Goal: Task Accomplishment & Management: Complete application form

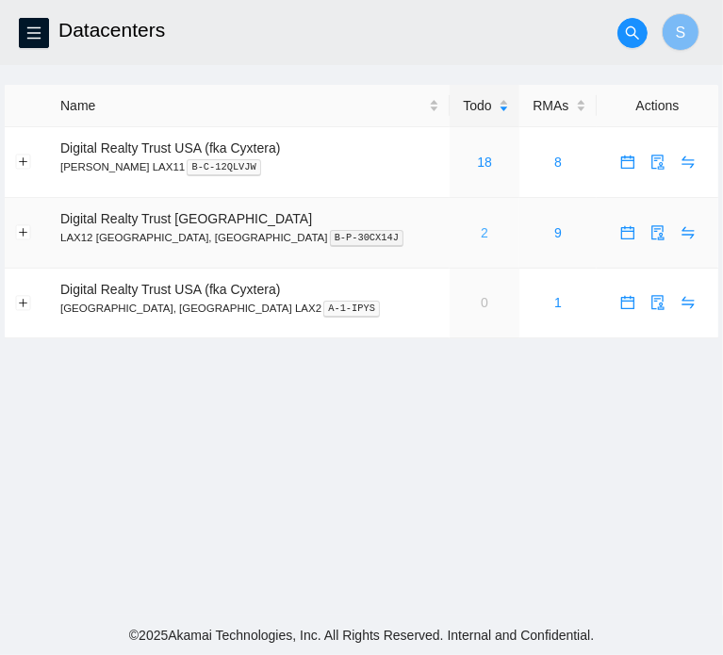
click at [481, 235] on link "2" at bounding box center [485, 232] width 8 height 15
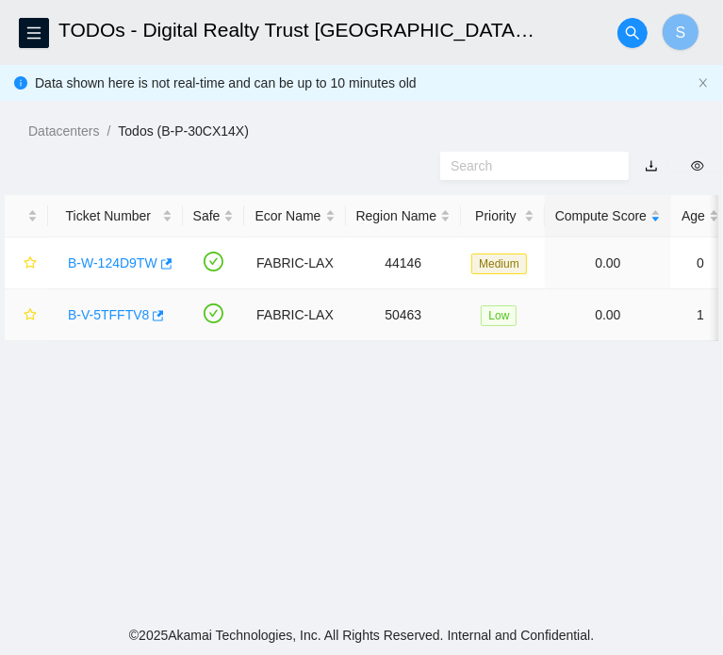
click at [117, 322] on link "B-V-5TFFTV8" at bounding box center [108, 314] width 81 height 15
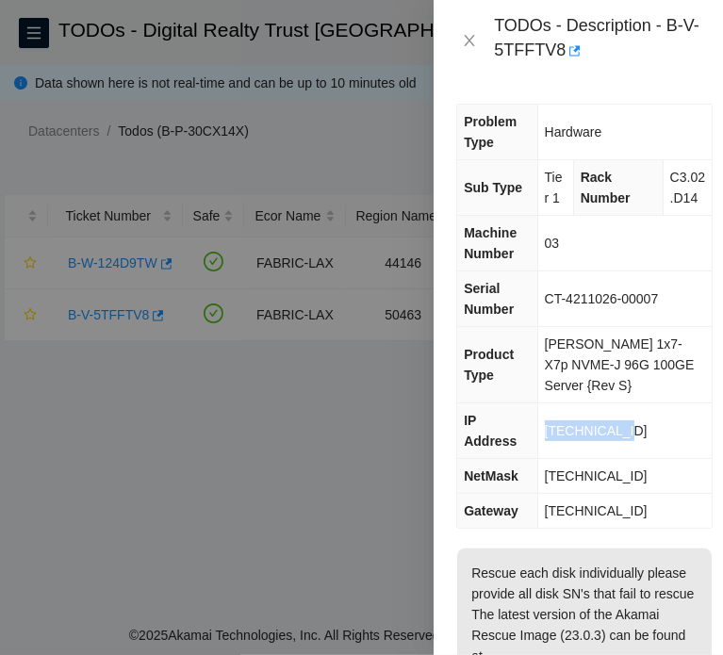
drag, startPoint x: 660, startPoint y: 436, endPoint x: 545, endPoint y: 440, distance: 115.1
click at [545, 440] on td "[TECHNICAL_ID]" at bounding box center [624, 431] width 174 height 56
copy span "[TECHNICAL_ID]"
drag, startPoint x: 681, startPoint y: 469, endPoint x: 532, endPoint y: 469, distance: 148.9
click at [532, 469] on tr "NetMask [TECHNICAL_ID]" at bounding box center [584, 476] width 255 height 35
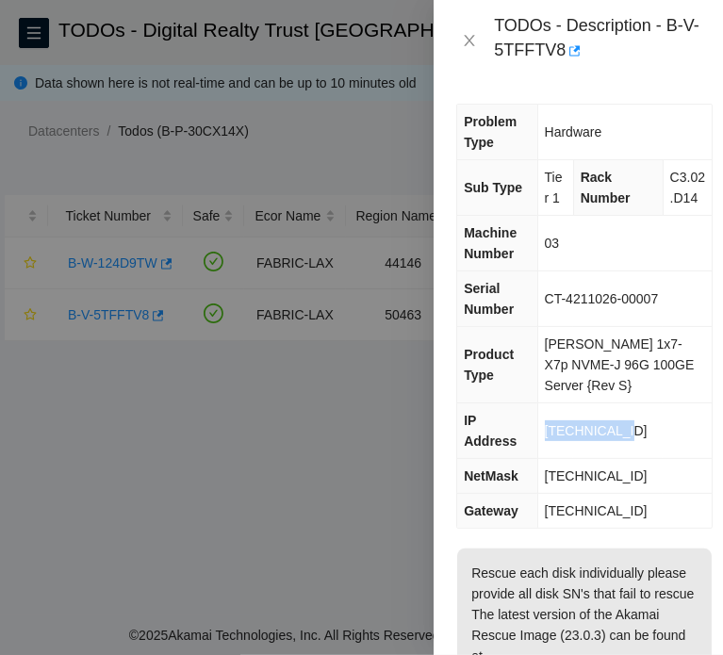
copy tr "[TECHNICAL_ID]"
click at [675, 465] on td "[TECHNICAL_ID]" at bounding box center [624, 476] width 174 height 35
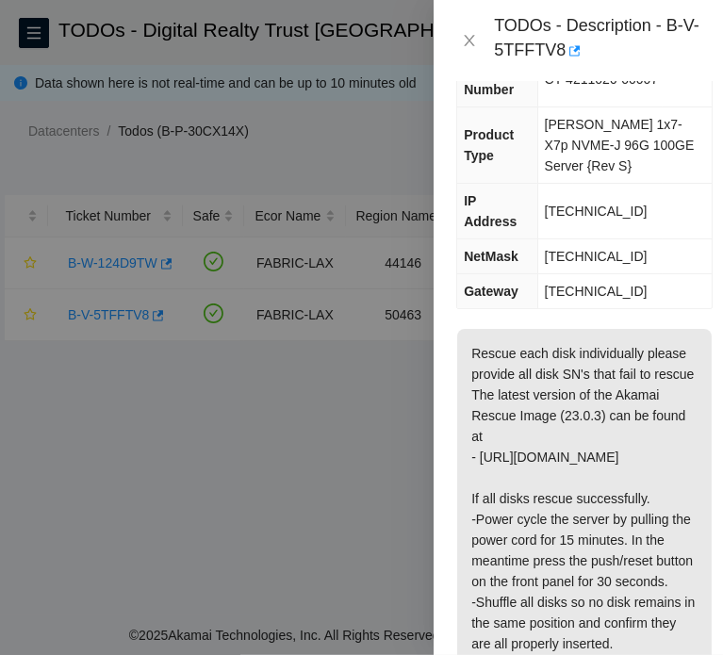
scroll to position [189, 0]
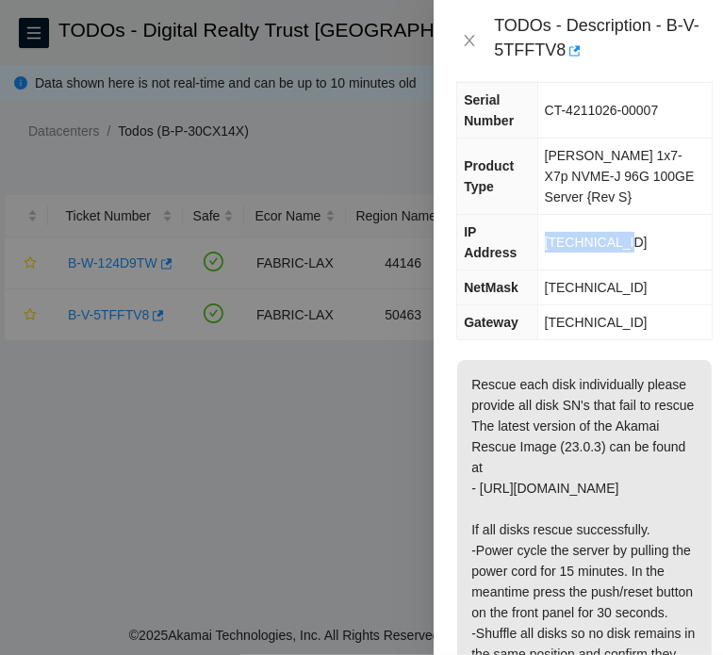
drag, startPoint x: 638, startPoint y: 255, endPoint x: 542, endPoint y: 262, distance: 96.4
click at [542, 262] on td "[TECHNICAL_ID]" at bounding box center [624, 243] width 174 height 56
copy span "[TECHNICAL_ID]"
drag, startPoint x: 661, startPoint y: 276, endPoint x: 548, endPoint y: 282, distance: 113.3
click at [548, 282] on td "[TECHNICAL_ID]" at bounding box center [624, 288] width 174 height 35
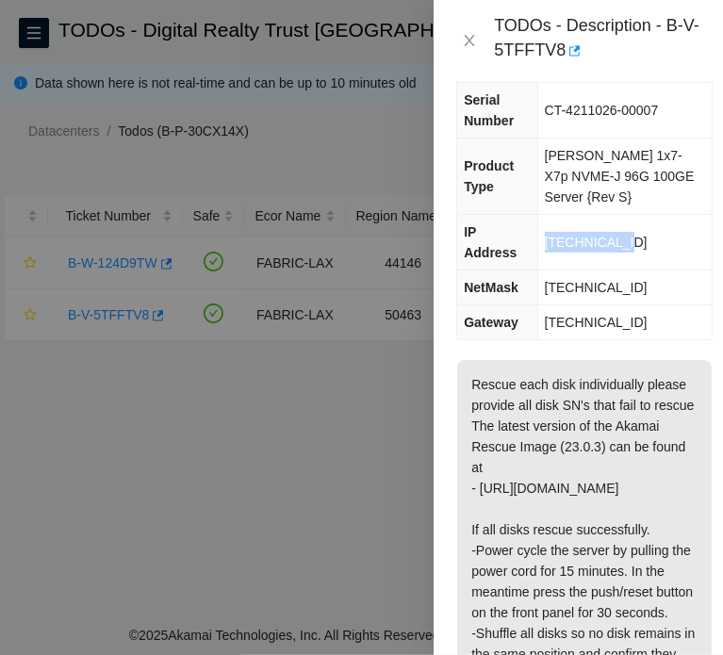
copy span "[TECHNICAL_ID]"
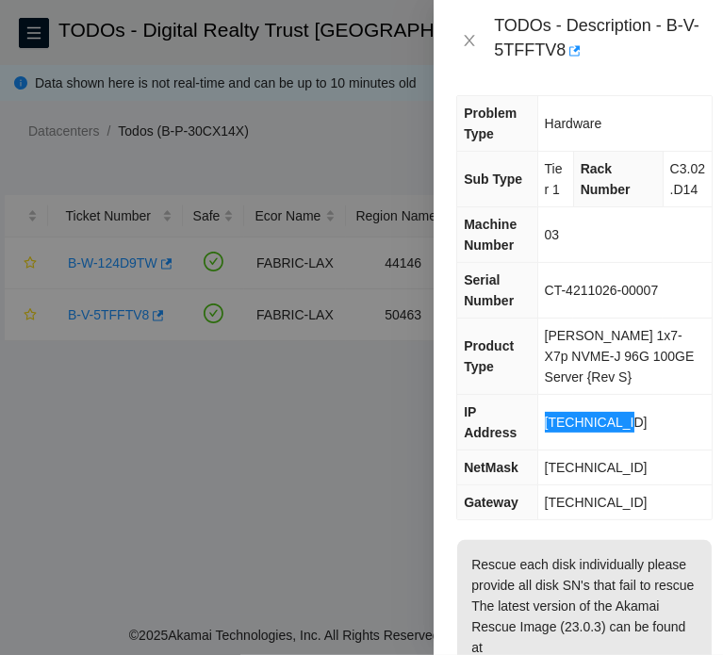
scroll to position [0, 0]
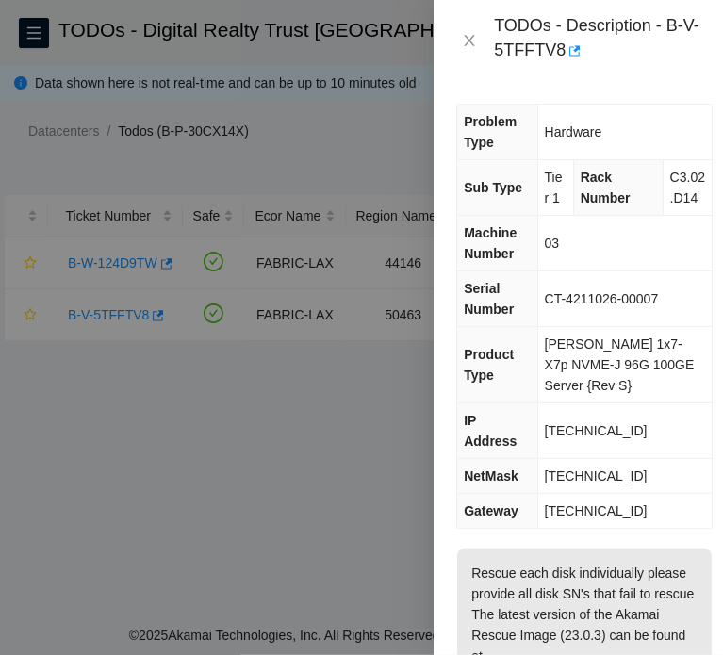
click at [630, 444] on td "[TECHNICAL_ID]" at bounding box center [624, 431] width 174 height 56
drag, startPoint x: 592, startPoint y: 440, endPoint x: 538, endPoint y: 440, distance: 53.7
click at [538, 440] on tr "IP Address [TECHNICAL_ID]" at bounding box center [584, 431] width 255 height 56
copy tr "[TECHNICAL_ID]"
drag, startPoint x: 654, startPoint y: 471, endPoint x: 552, endPoint y: 472, distance: 101.8
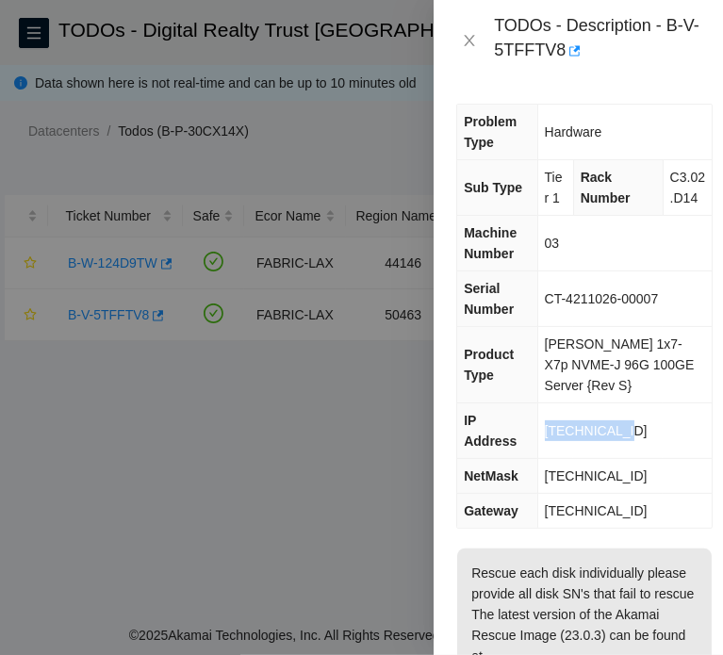
click at [552, 472] on td "[TECHNICAL_ID]" at bounding box center [624, 476] width 174 height 35
click at [685, 471] on td "[TECHNICAL_ID]" at bounding box center [624, 476] width 174 height 35
click at [664, 474] on td "[TECHNICAL_ID]" at bounding box center [624, 476] width 174 height 35
drag, startPoint x: 664, startPoint y: 474, endPoint x: 547, endPoint y: 474, distance: 116.9
click at [547, 474] on td "[TECHNICAL_ID]" at bounding box center [624, 476] width 174 height 35
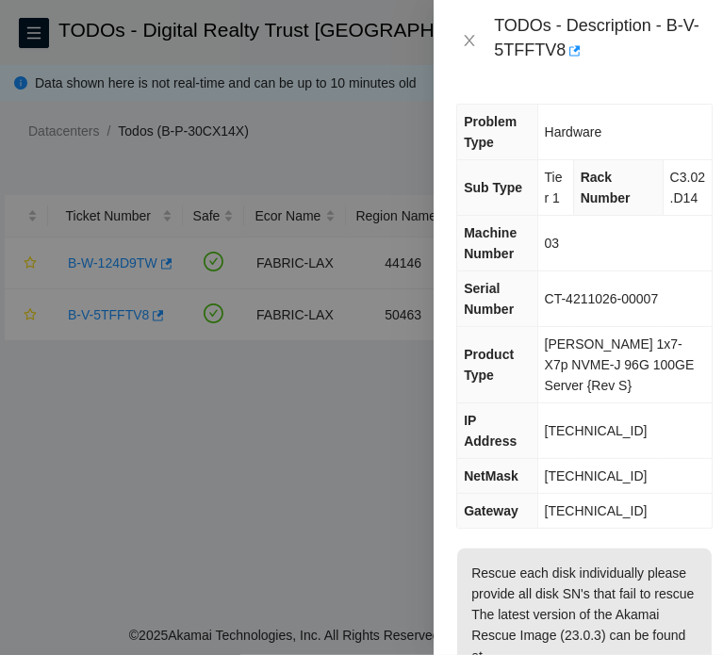
copy span "[TECHNICAL_ID]"
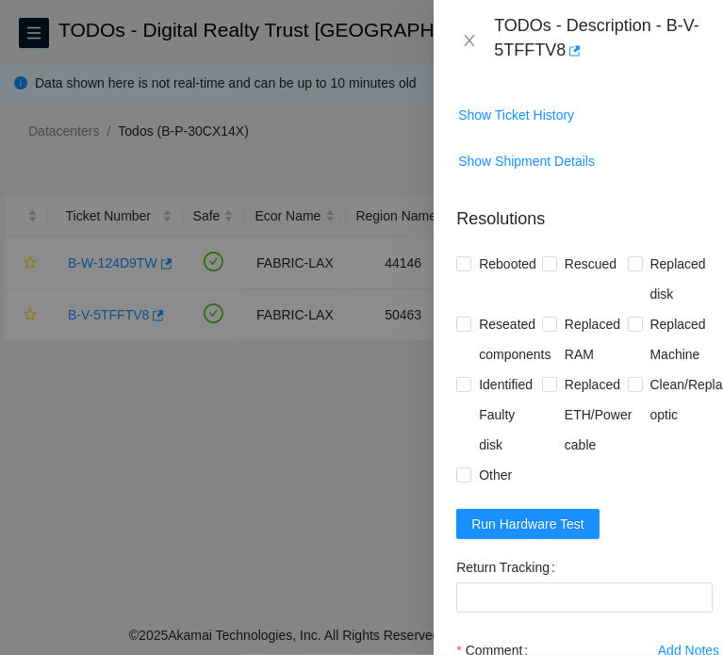
scroll to position [1037, 0]
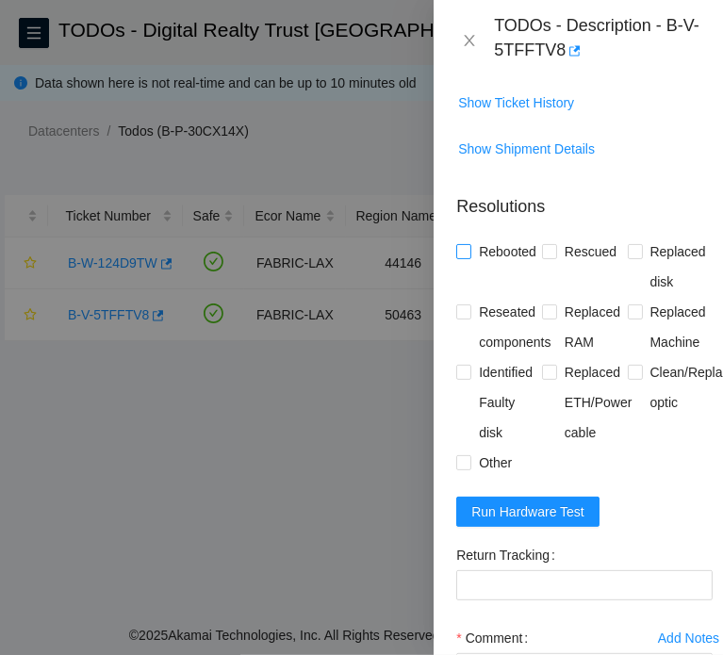
click at [498, 267] on span "Rebooted" at bounding box center [507, 252] width 73 height 30
click at [469, 257] on input "Rebooted" at bounding box center [462, 250] width 13 height 13
checkbox input "true"
click at [581, 267] on span "Rescued" at bounding box center [590, 252] width 67 height 30
click at [555, 257] on input "Rescued" at bounding box center [548, 250] width 13 height 13
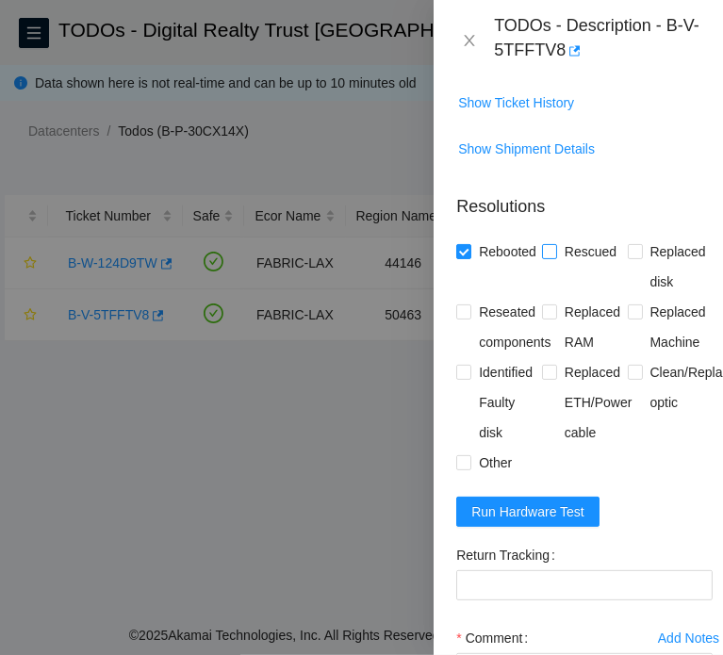
checkbox input "true"
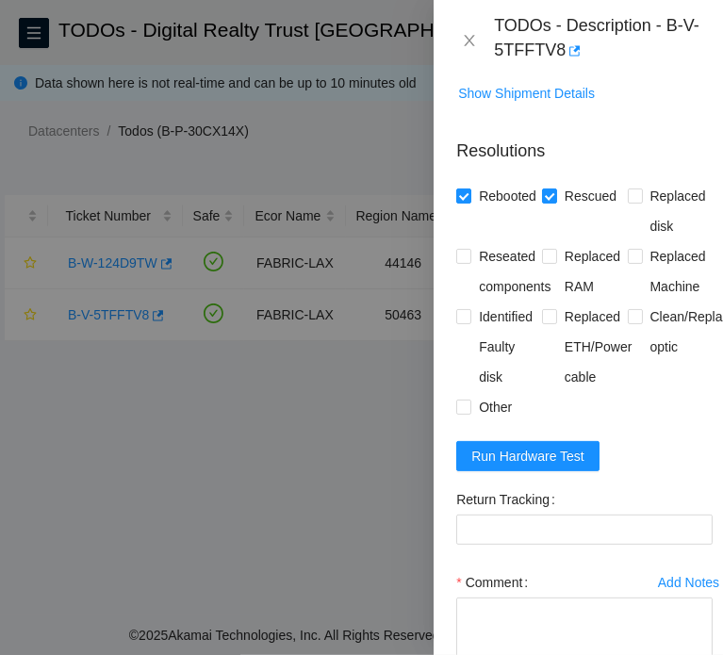
scroll to position [1320, 0]
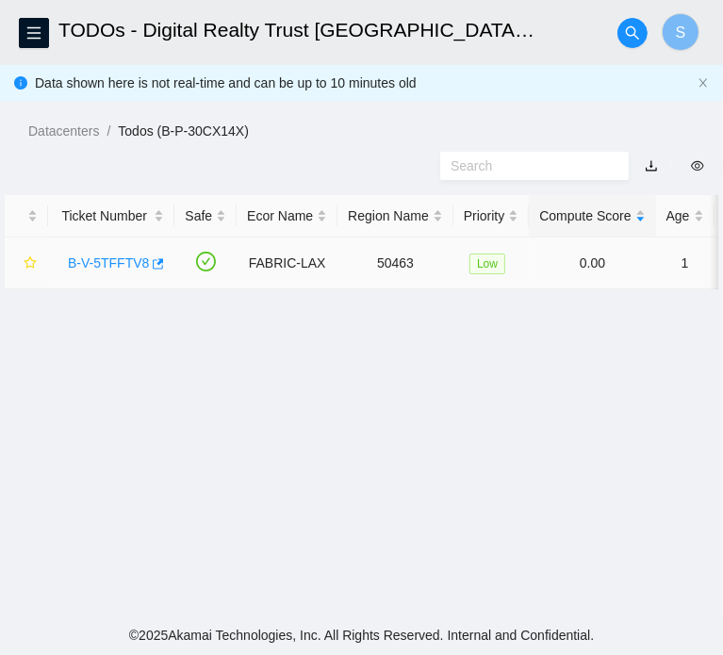
click at [123, 271] on link "B-V-5TFFTV8" at bounding box center [108, 262] width 81 height 15
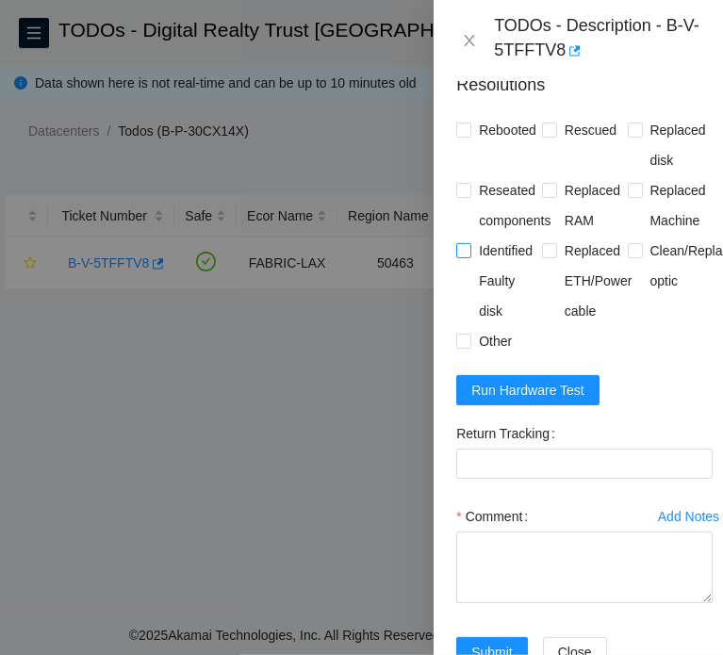
scroll to position [1320, 0]
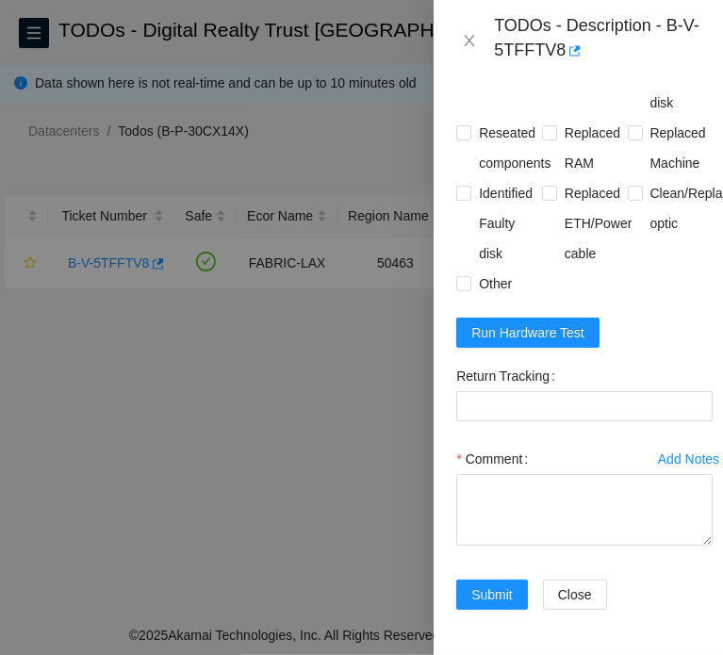
click at [505, 118] on div "Rebooted" at bounding box center [499, 88] width 86 height 60
click at [557, 88] on span "Rescued" at bounding box center [590, 73] width 67 height 30
click at [553, 78] on input "Rescued" at bounding box center [548, 71] width 13 height 13
checkbox input "true"
click at [495, 88] on span "Rebooted" at bounding box center [507, 73] width 73 height 30
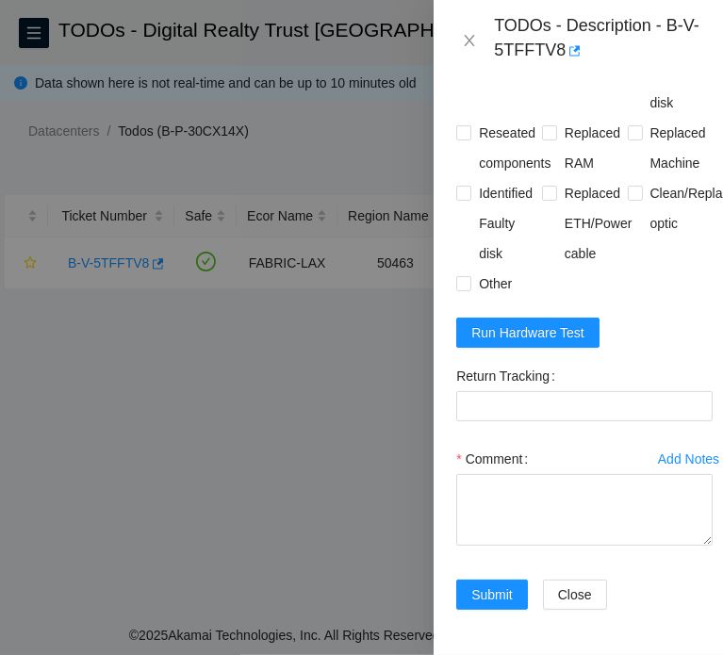
click at [469, 78] on input "Rebooted" at bounding box center [462, 71] width 13 height 13
checkbox input "true"
click at [561, 546] on textarea "Comment" at bounding box center [584, 510] width 256 height 72
paste textarea "B-V-5TFFTV8 FABRIC-LAX 50463 Low 0.00 0 0% C3.02.D14 03 23.46.11.230 CT-4211026…"
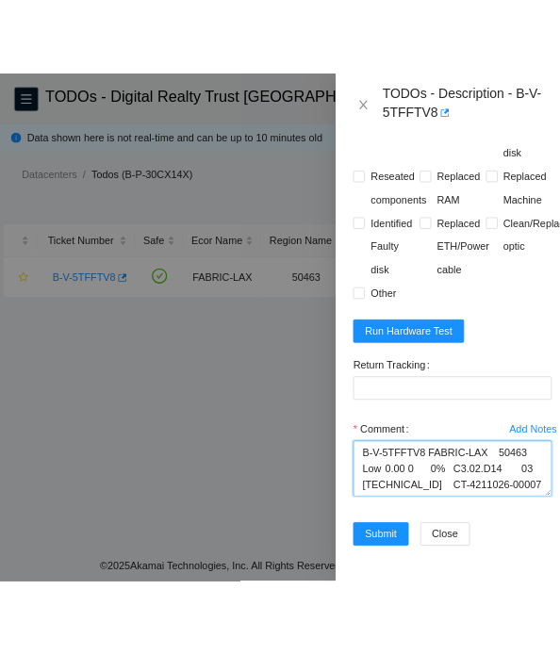
scroll to position [451, 0]
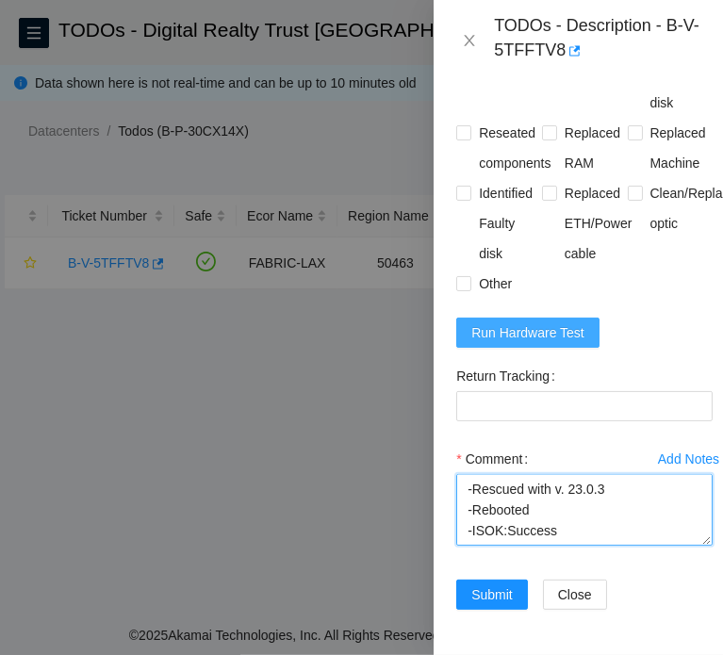
type textarea "B-V-5TFFTV8 FABRIC-LAX 50463 Low 0.00 0 0% C3.02.D14 03 23.46.11.230 CT-4211026…"
click at [566, 343] on span "Run Hardware Test" at bounding box center [527, 332] width 113 height 21
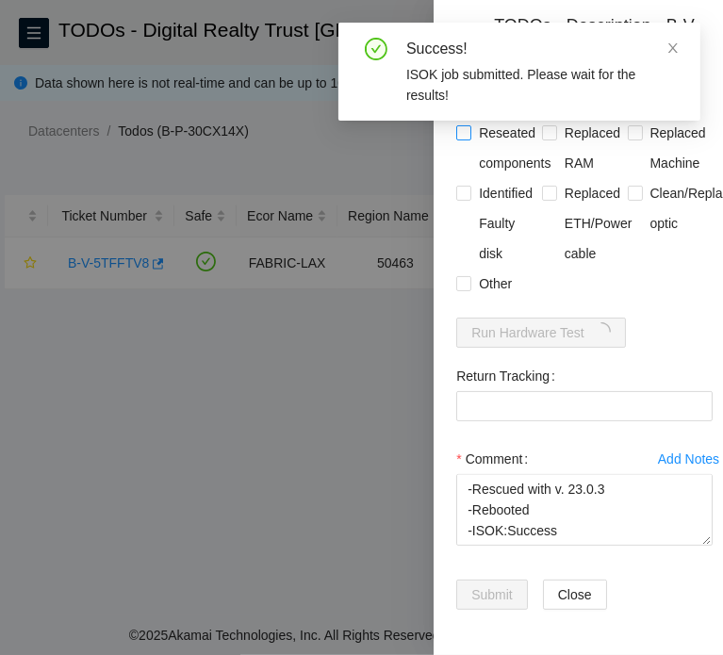
click at [493, 178] on span "Reseated components" at bounding box center [514, 148] width 87 height 60
click at [469, 139] on input "Reseated components" at bounding box center [462, 131] width 13 height 13
checkbox input "true"
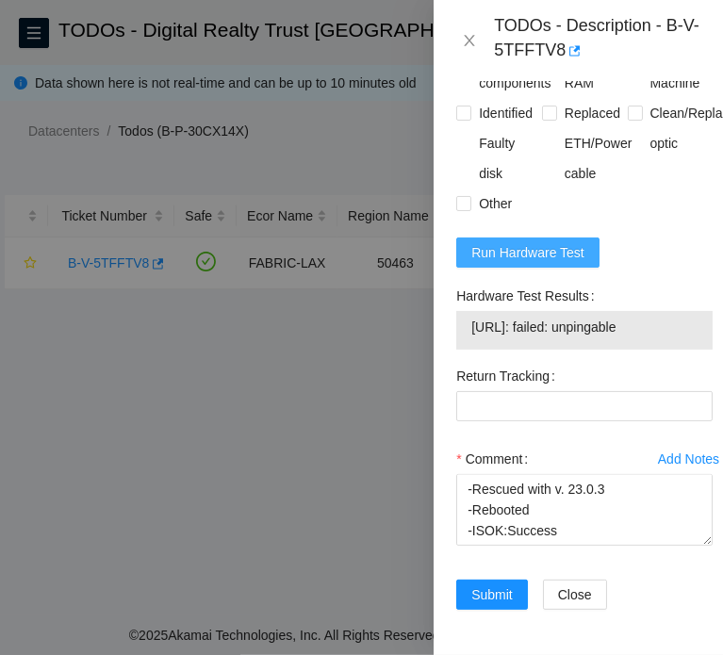
click at [555, 263] on span "Run Hardware Test" at bounding box center [527, 252] width 113 height 21
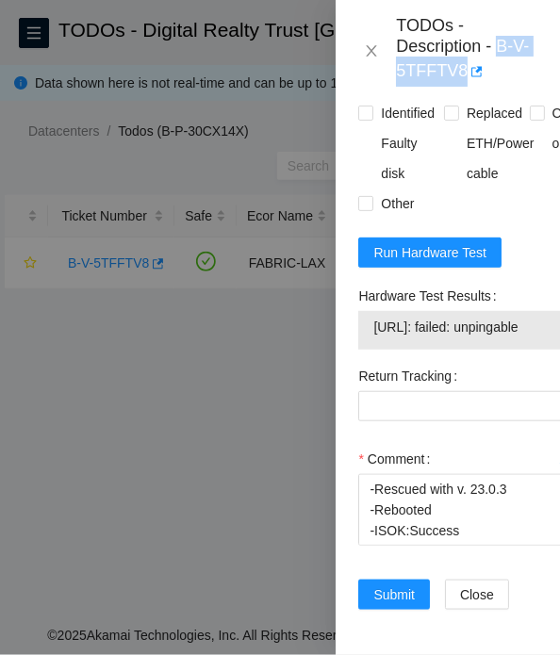
drag, startPoint x: 505, startPoint y: 47, endPoint x: 460, endPoint y: 90, distance: 62.0
click at [460, 90] on div "TODOs - Description - B-V-5TFFTV8" at bounding box center [448, 51] width 224 height 102
copy div "B-V-5TFFTV8"
click at [501, 436] on form "Resolutions Rebooted Rescued Replaced disk Reseated components Replaced RAM Rep…" at bounding box center [486, 276] width 256 height 713
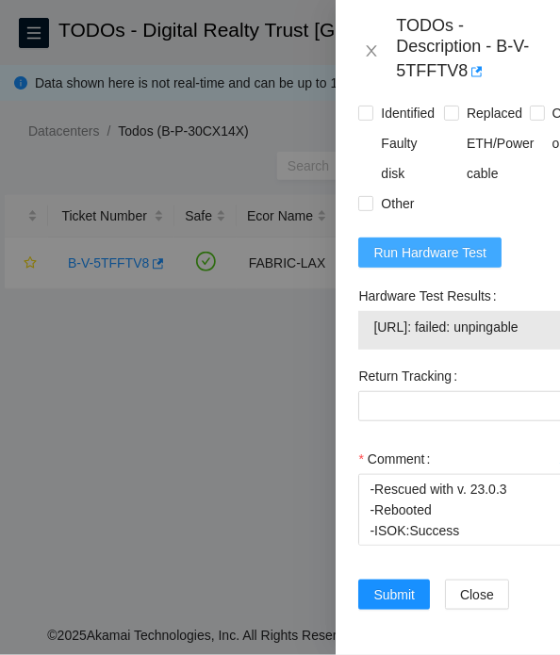
drag, startPoint x: 501, startPoint y: 436, endPoint x: 478, endPoint y: 424, distance: 25.7
click at [494, 433] on form "Resolutions Rebooted Rescued Replaced disk Reseated components Replaced RAM Rep…" at bounding box center [486, 276] width 256 height 713
click at [458, 268] on button "Run Hardware Test" at bounding box center [429, 253] width 143 height 30
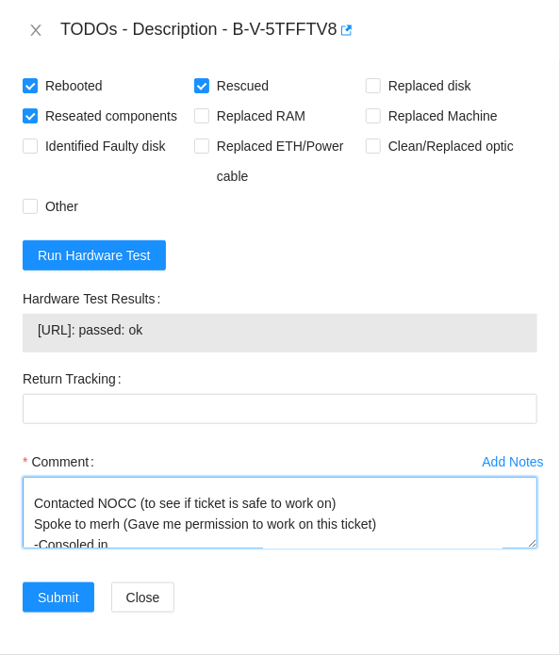
scroll to position [0, 0]
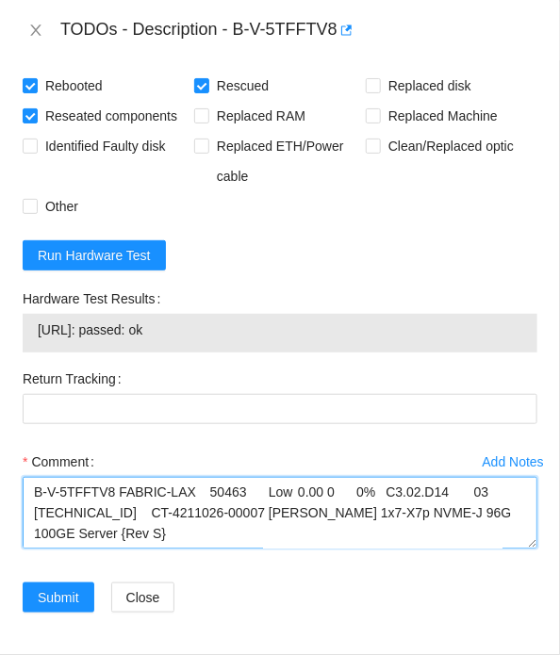
drag, startPoint x: 155, startPoint y: 520, endPoint x: -1, endPoint y: 449, distance: 171.3
click at [0, 449] on html "FTP Data Centers Activity Logs Hardware Test (isok) Support TODOs - Digital Rea…" at bounding box center [280, 327] width 560 height 655
paste textarea "Failed:Unpingable -Spoke to STS -Reseated all eth cables on both server and swi…"
drag, startPoint x: 187, startPoint y: 539, endPoint x: -1, endPoint y: 433, distance: 215.7
click at [0, 433] on html "FTP Data Centers Activity Logs Hardware Test (isok) Support TODOs - Digital Rea…" at bounding box center [280, 327] width 560 height 655
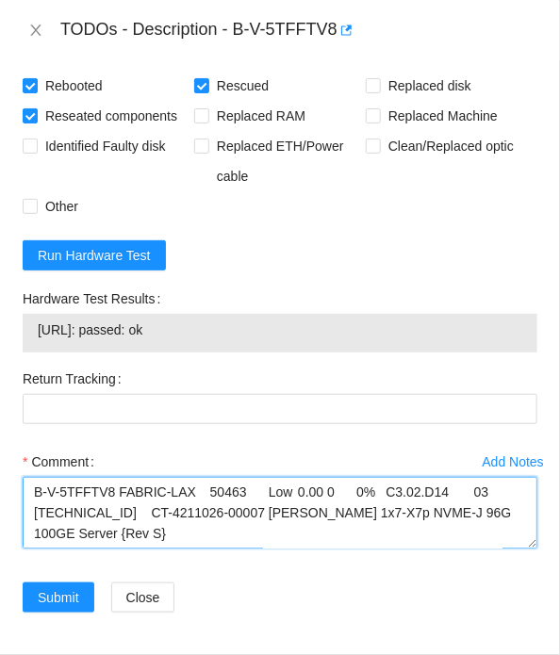
paste textarea
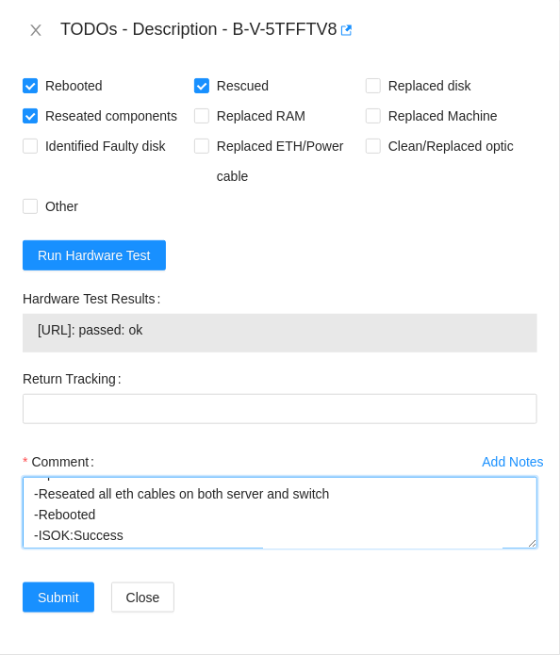
scroll to position [373, 0]
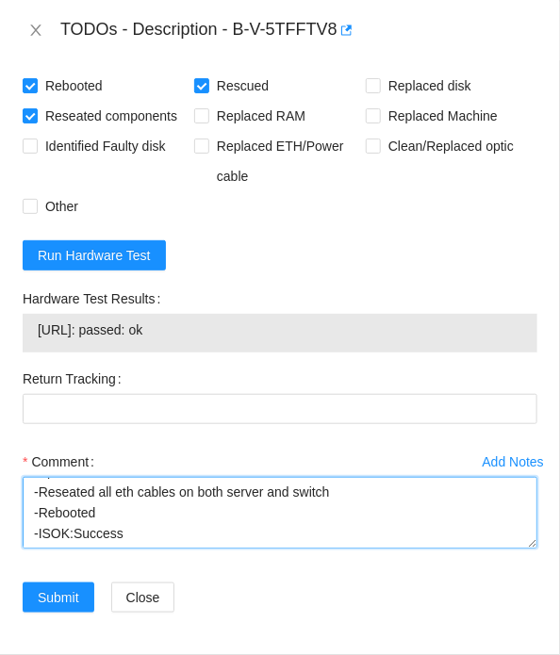
type textarea "B-V-5TFFTV8 FABRIC-LAX 50463 Low 0.00 0 0% C3.02.D14 03 23.46.11.230 CT-4211026…"
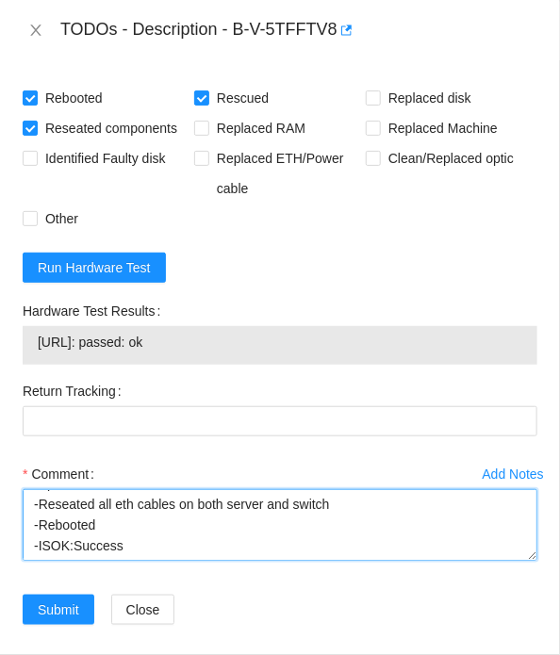
scroll to position [830, 0]
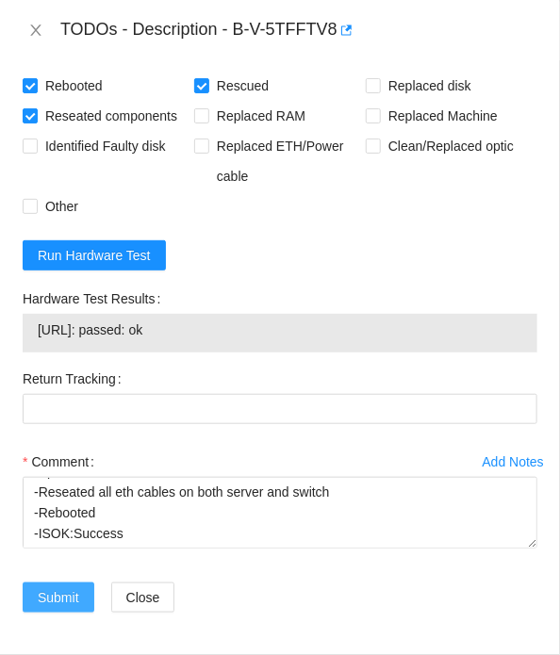
click at [71, 599] on span "Submit" at bounding box center [58, 597] width 41 height 21
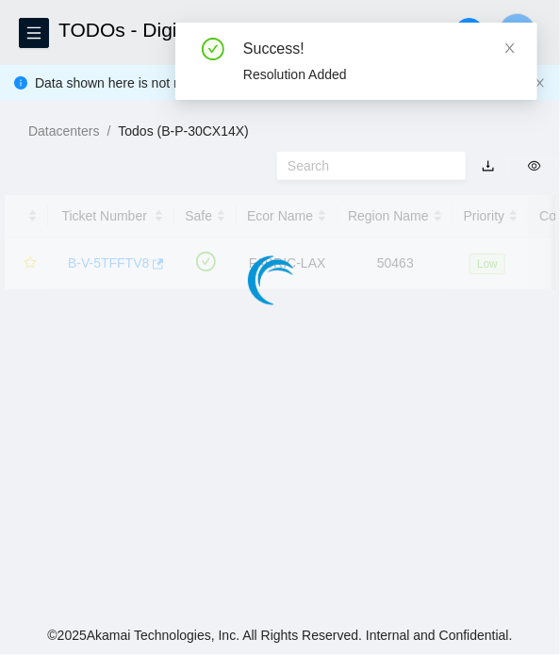
scroll to position [489, 0]
